Goal: Information Seeking & Learning: Learn about a topic

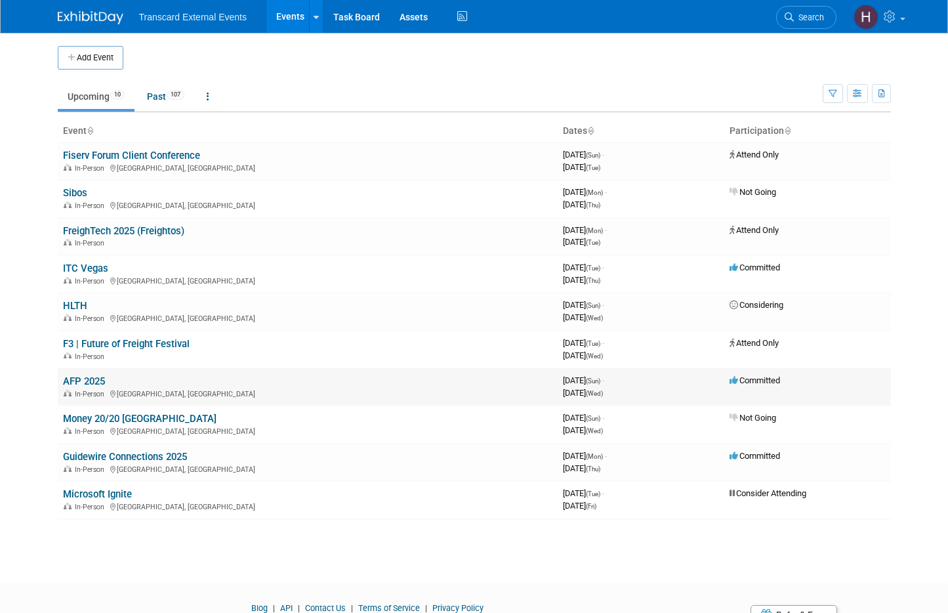
click at [84, 382] on link "AFP 2025" at bounding box center [84, 381] width 42 height 12
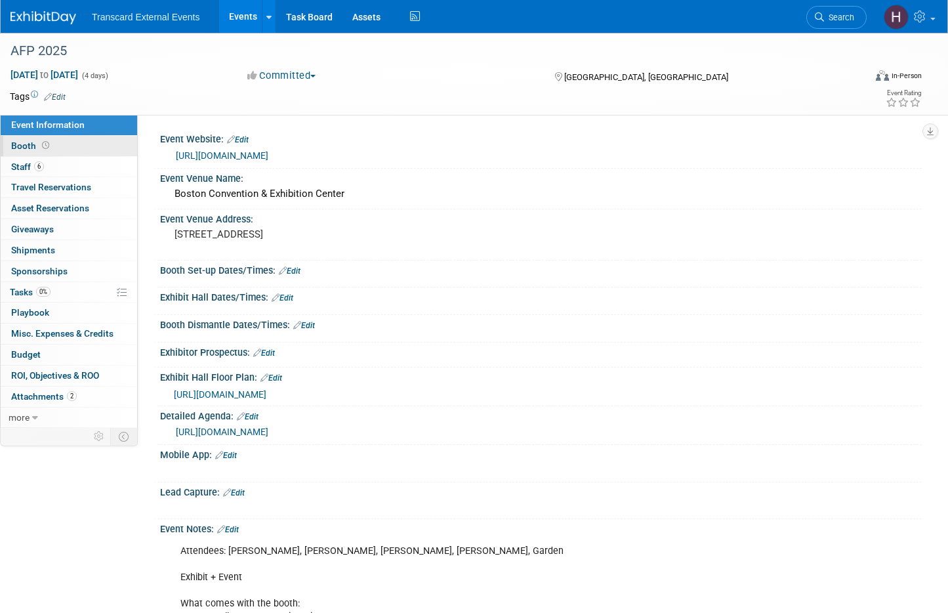
click at [61, 146] on link "Booth" at bounding box center [69, 146] width 136 height 20
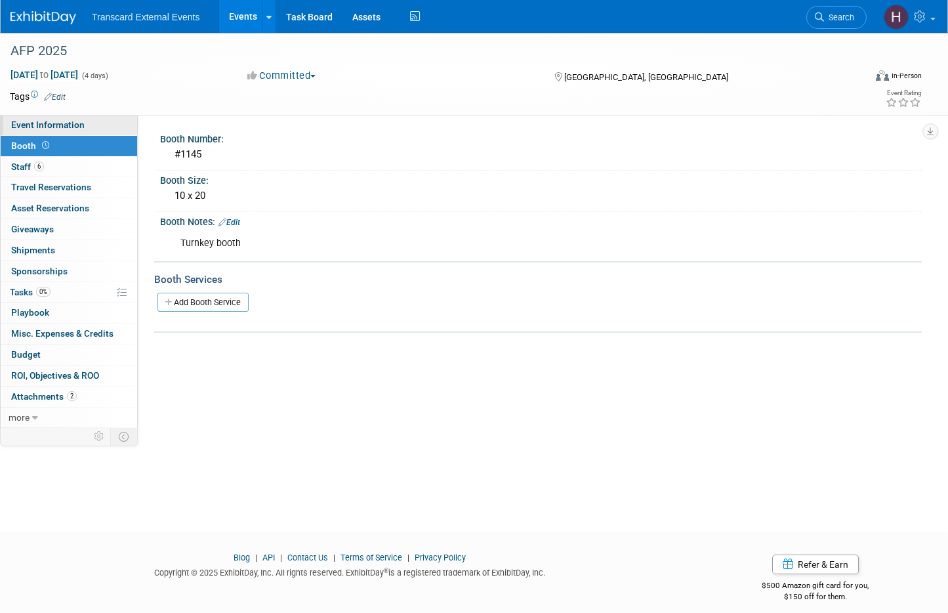
click at [72, 119] on link "Event Information" at bounding box center [69, 125] width 136 height 20
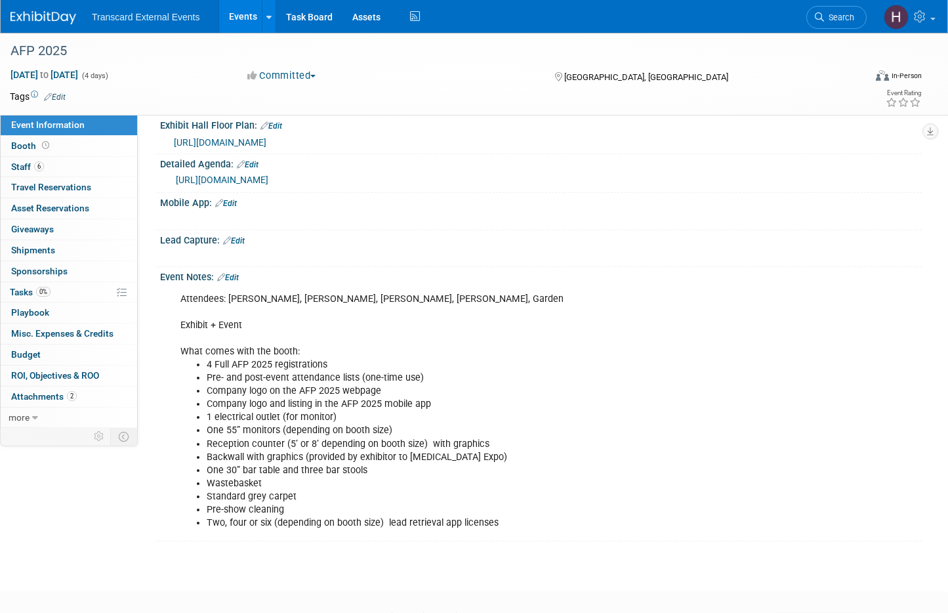
scroll to position [256, 0]
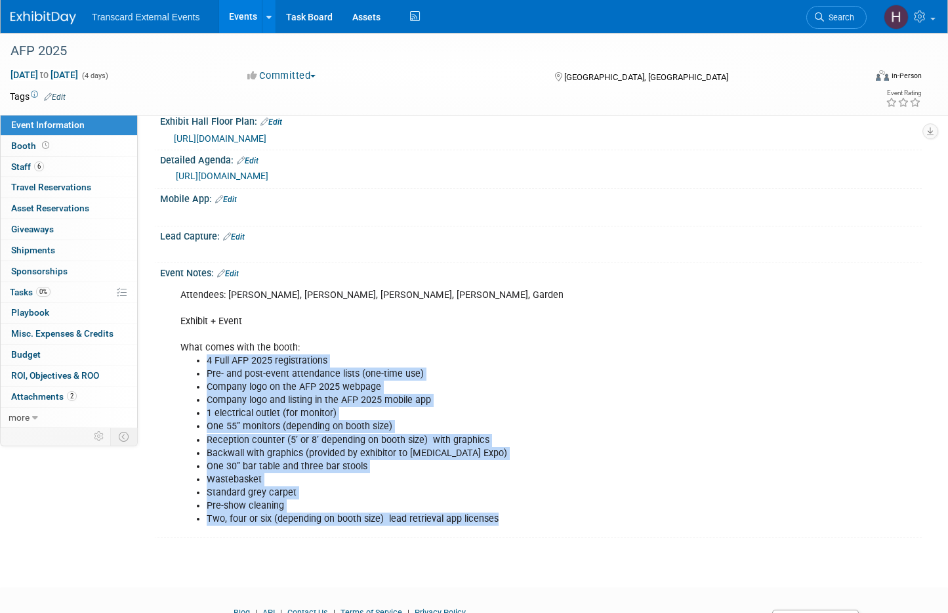
drag, startPoint x: 208, startPoint y: 361, endPoint x: 507, endPoint y: 520, distance: 338.2
click at [507, 520] on ul "4 Full AFP 2025 registrations Pre- and post-event attendance lists (one-time us…" at bounding box center [473, 439] width 587 height 171
copy ul "4 Full AFP 2025 registrations Pre- and post-event attendance lists (one-time us…"
click at [301, 480] on li "Wastebasket" at bounding box center [487, 479] width 560 height 13
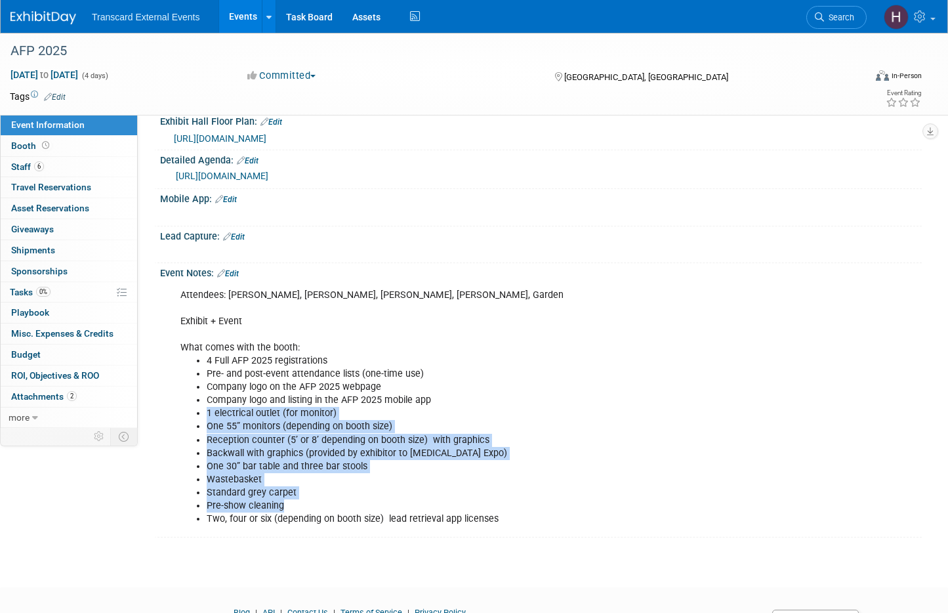
drag, startPoint x: 208, startPoint y: 413, endPoint x: 451, endPoint y: 503, distance: 259.1
click at [451, 503] on ul "4 Full AFP 2025 registrations Pre- and post-event attendance lists (one-time us…" at bounding box center [473, 439] width 587 height 171
copy ul "1 electrical outlet (for monitor) One 55” monitors (depending on booth size) Re…"
